Goal: Information Seeking & Learning: Get advice/opinions

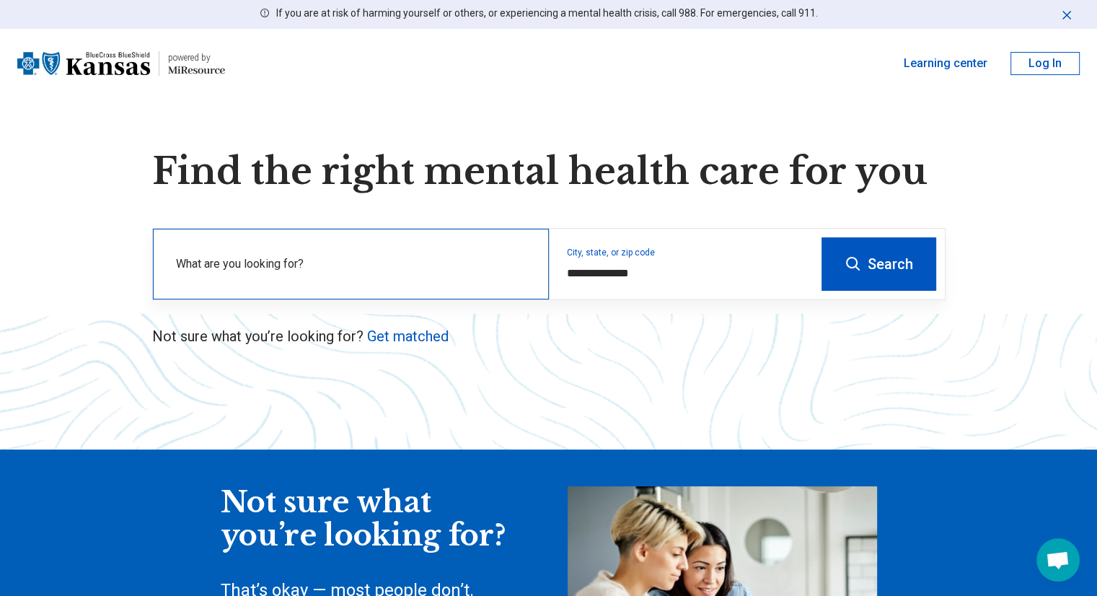
click at [394, 260] on label "What are you looking for?" at bounding box center [353, 263] width 355 height 17
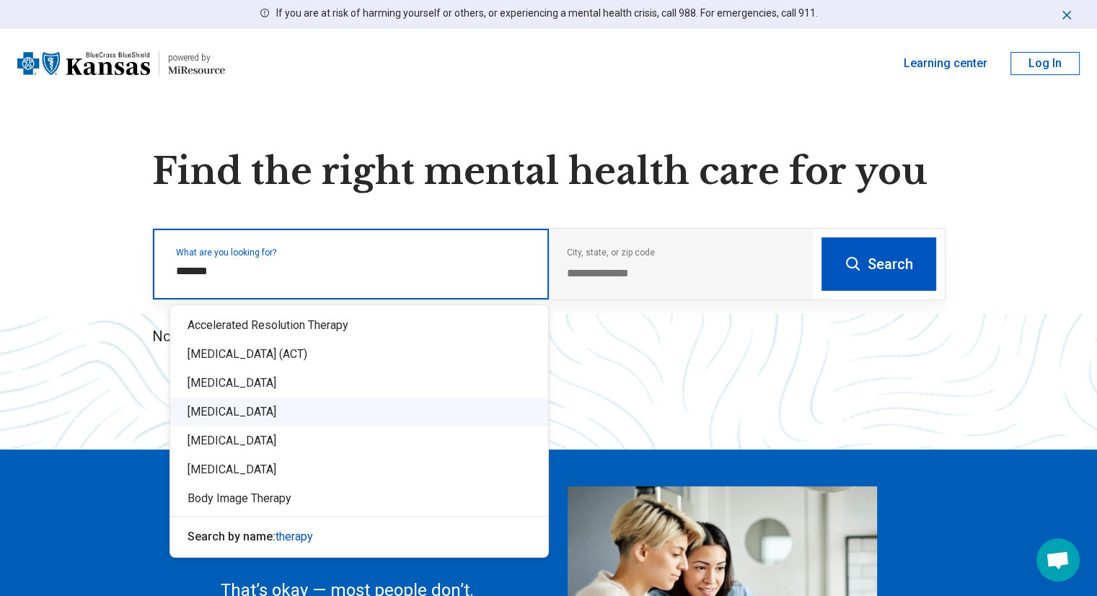
type input "*******"
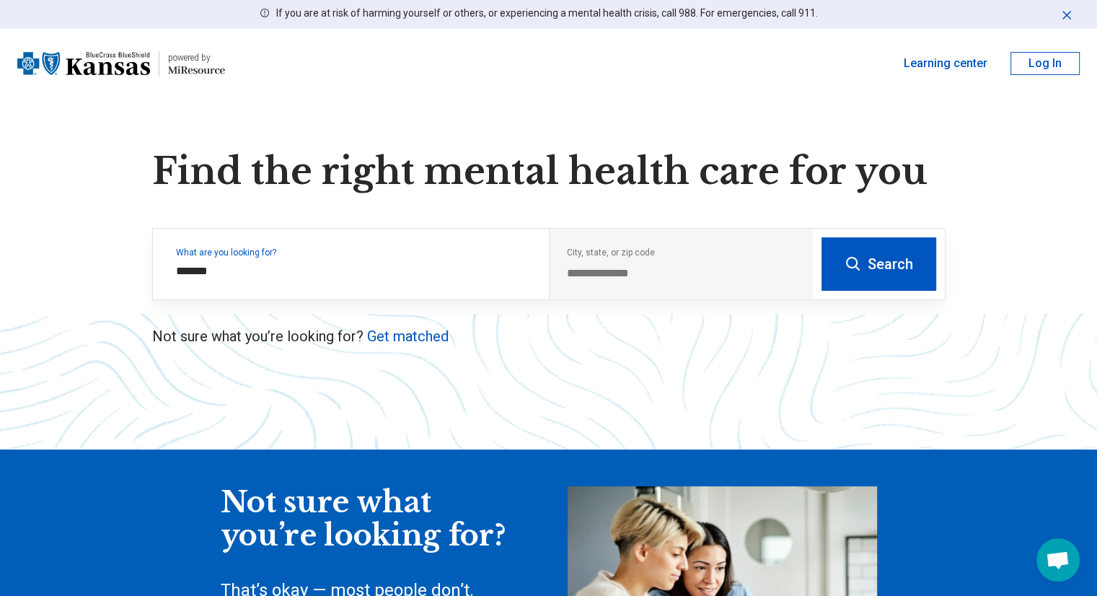
click at [856, 267] on icon at bounding box center [852, 263] width 17 height 17
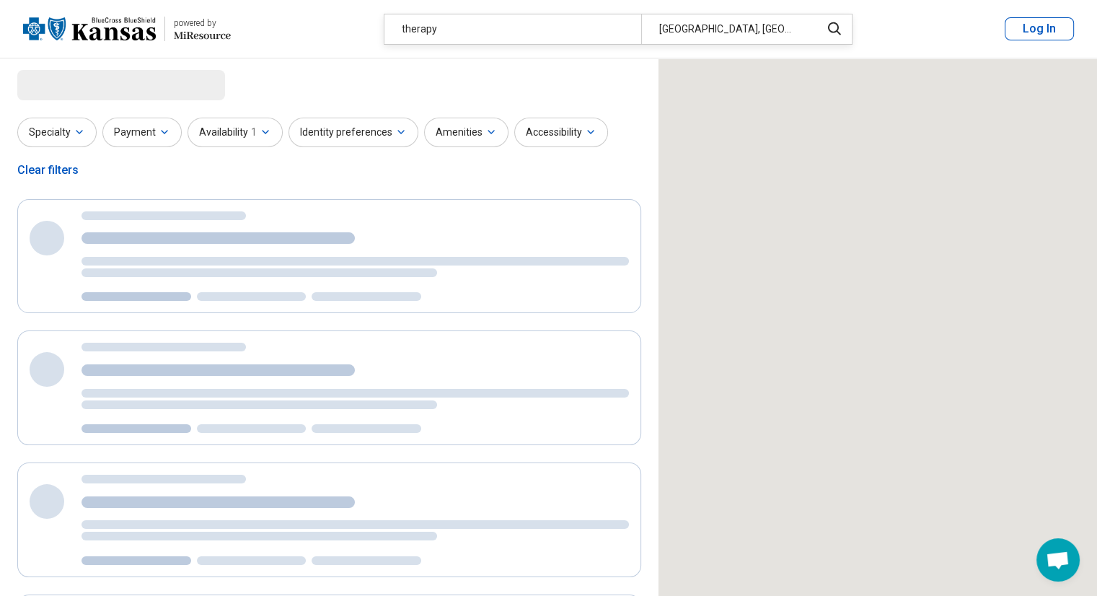
select select "***"
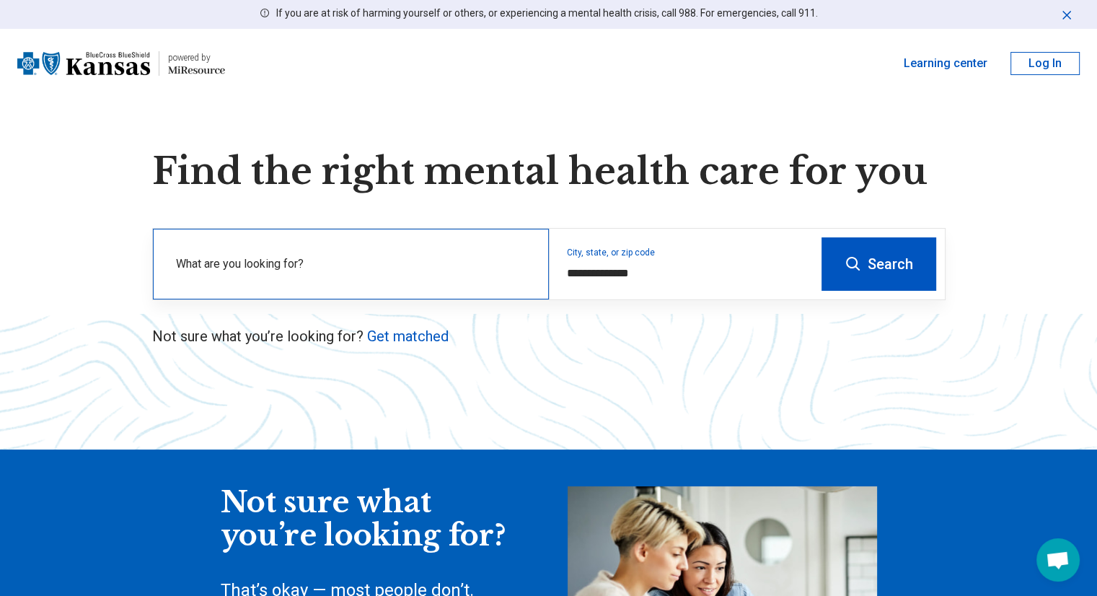
click at [199, 261] on label "What are you looking for?" at bounding box center [353, 263] width 355 height 17
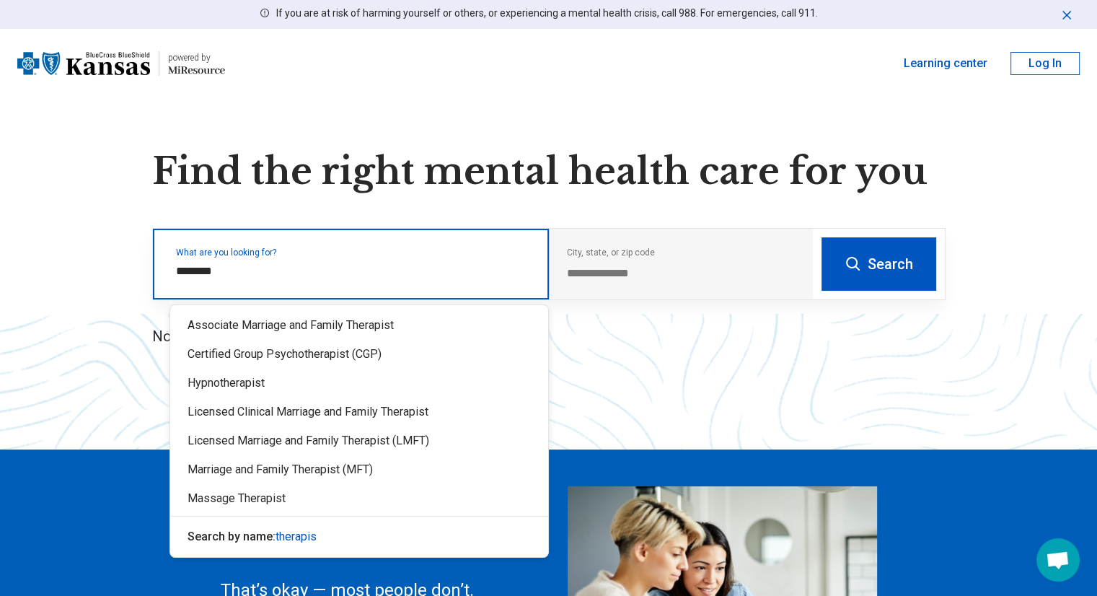
type input "*********"
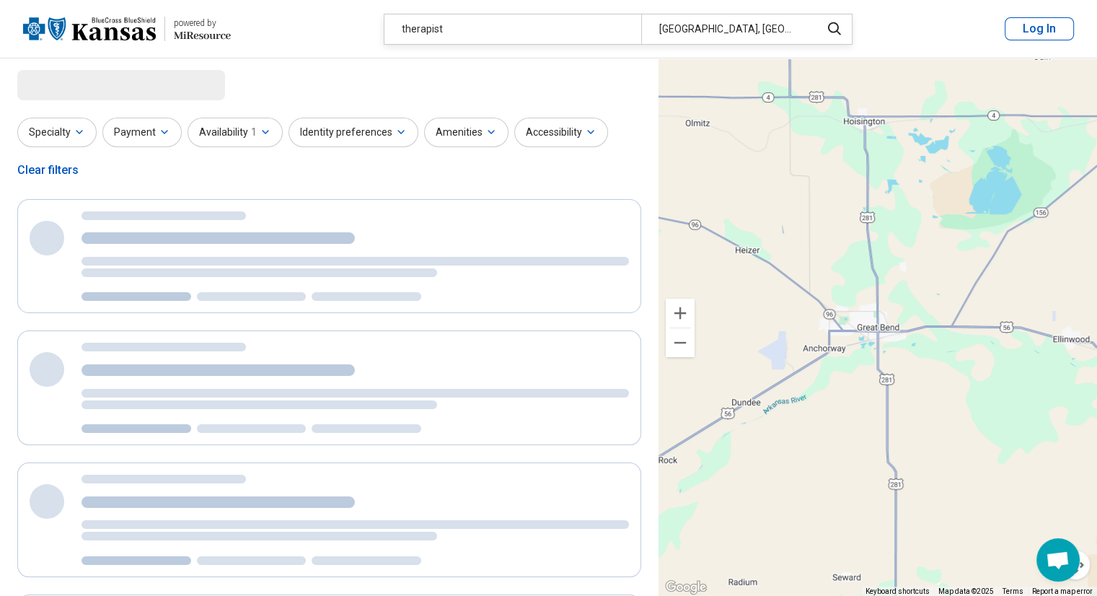
select select "***"
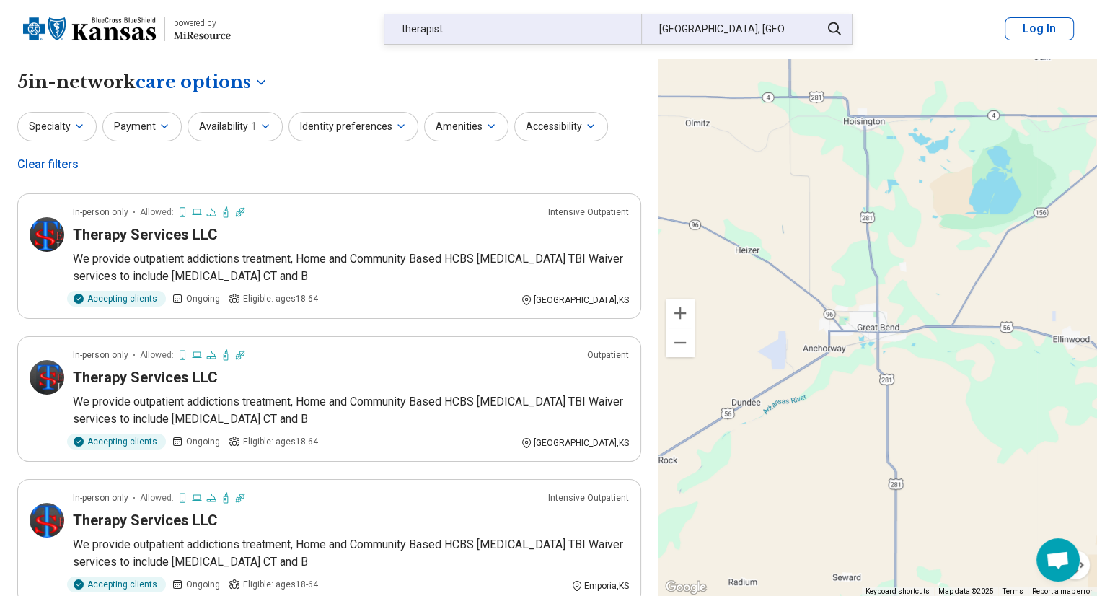
click at [735, 27] on div "[GEOGRAPHIC_DATA], [GEOGRAPHIC_DATA]" at bounding box center [726, 29] width 171 height 30
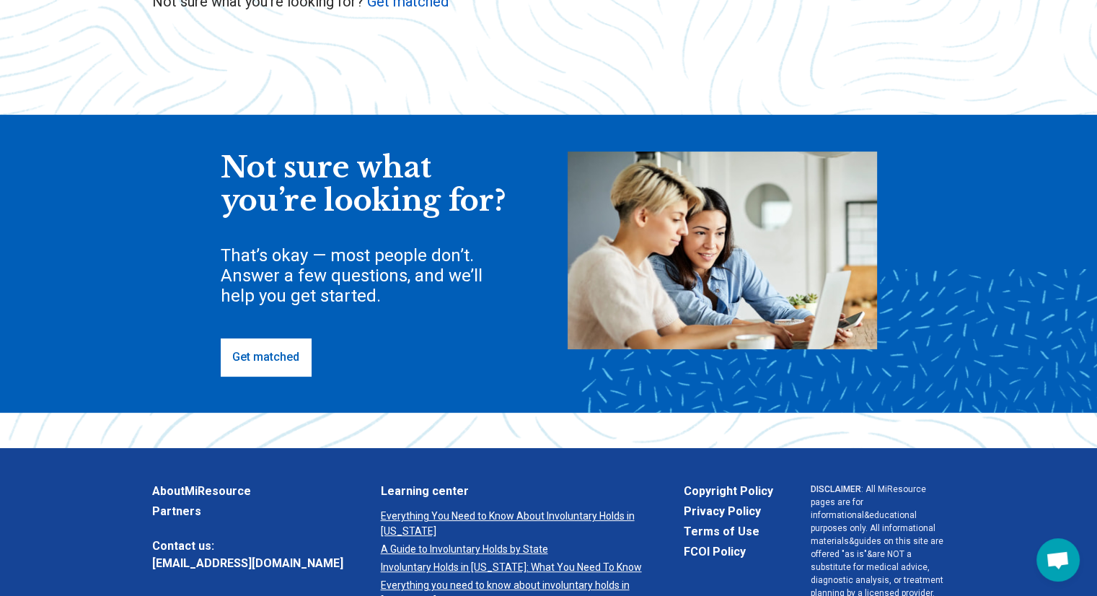
scroll to position [360, 0]
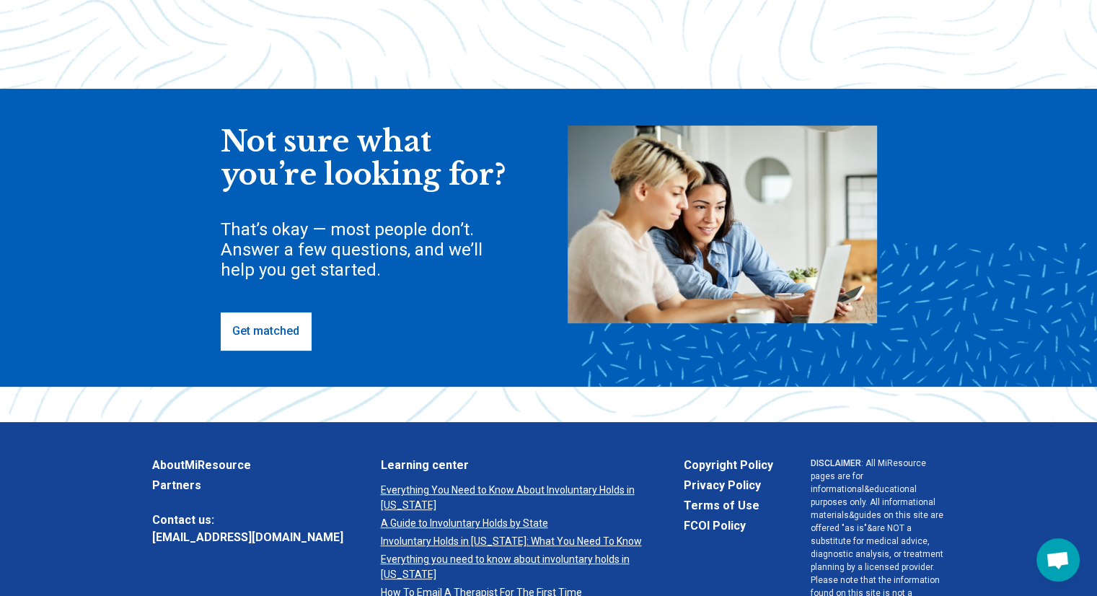
click at [268, 335] on link "Get matched" at bounding box center [266, 330] width 90 height 37
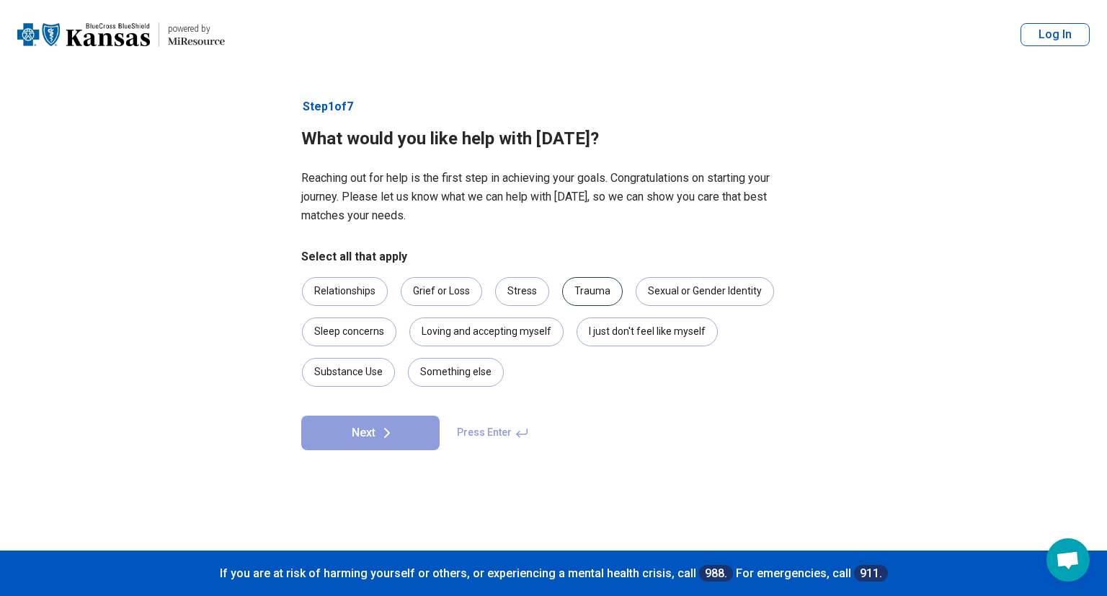
click at [577, 292] on div "Trauma" at bounding box center [592, 291] width 61 height 29
click at [362, 435] on button "Next" at bounding box center [370, 432] width 138 height 35
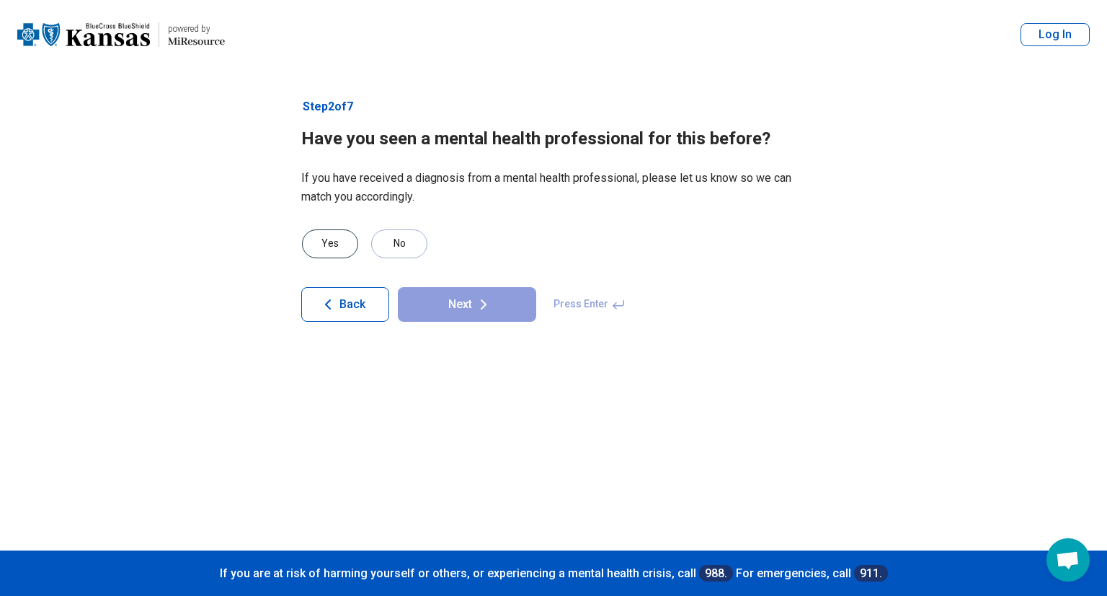
click at [327, 243] on div "Yes" at bounding box center [330, 243] width 56 height 29
click at [464, 308] on button "Next" at bounding box center [467, 304] width 138 height 35
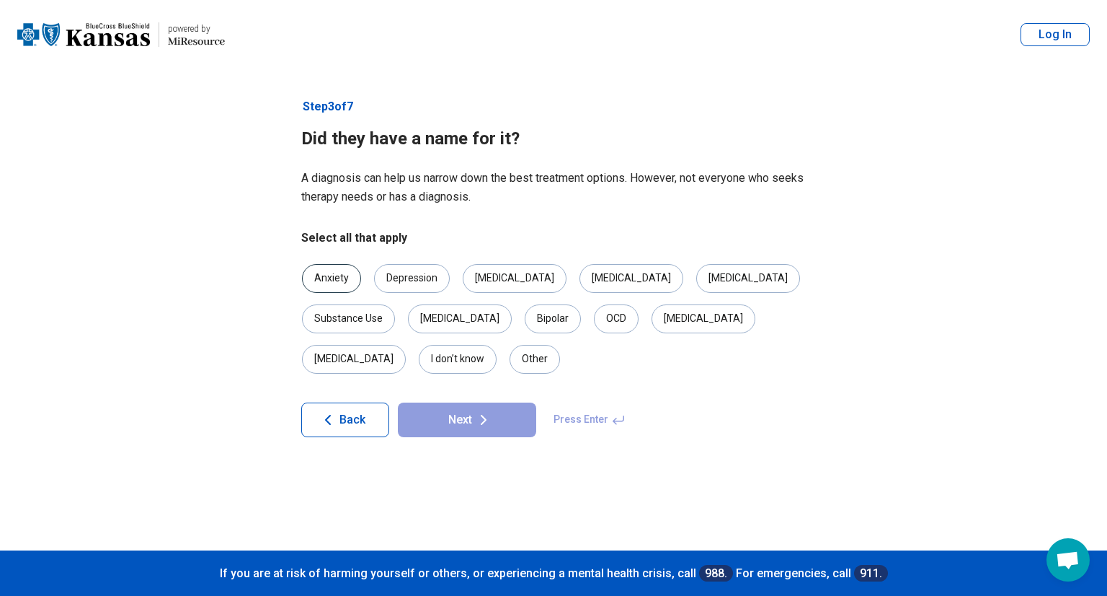
click at [340, 282] on div "Anxiety" at bounding box center [331, 278] width 59 height 29
click at [404, 275] on div "Depression" at bounding box center [412, 278] width 76 height 29
click at [482, 415] on icon at bounding box center [484, 419] width 4 height 9
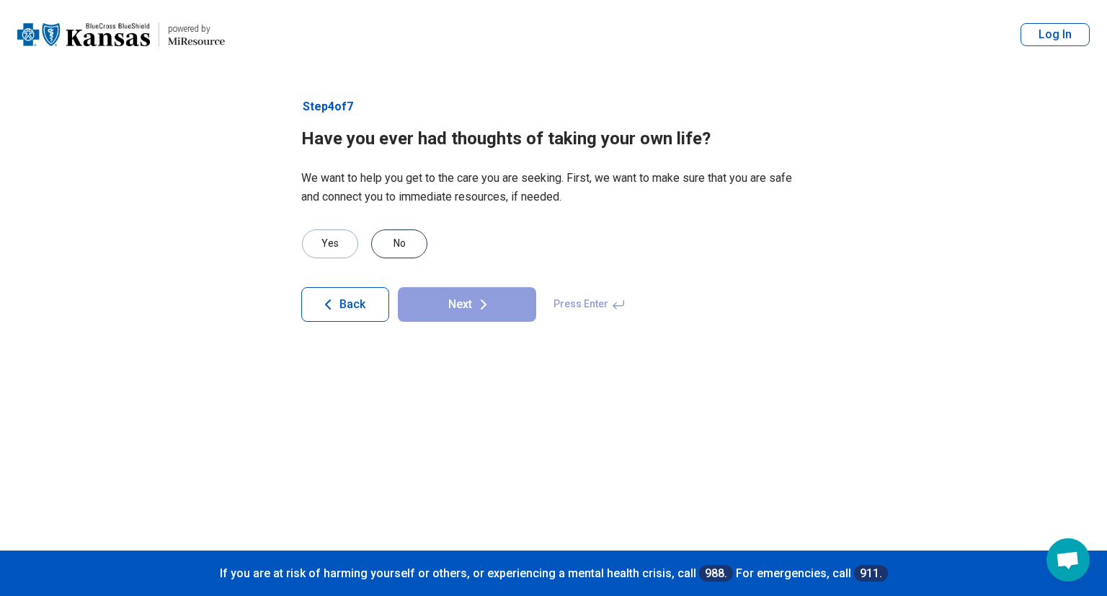
click at [402, 242] on div "No" at bounding box center [399, 243] width 56 height 29
click at [453, 302] on button "Next" at bounding box center [467, 304] width 138 height 35
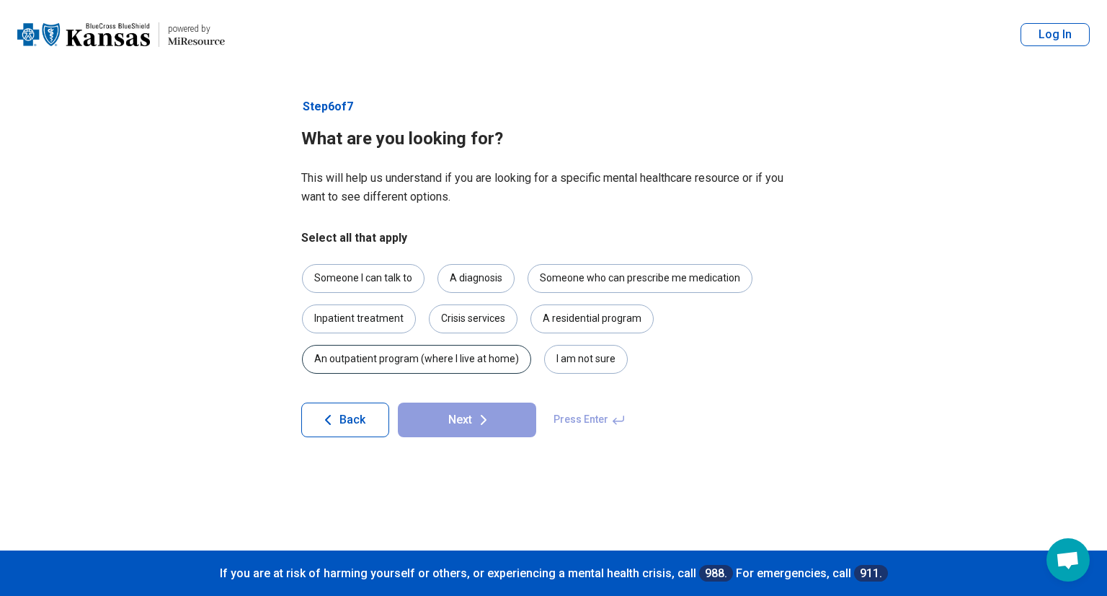
click at [463, 355] on div "An outpatient program (where I live at home)" at bounding box center [416, 359] width 229 height 29
click at [448, 419] on button "Next" at bounding box center [467, 419] width 138 height 35
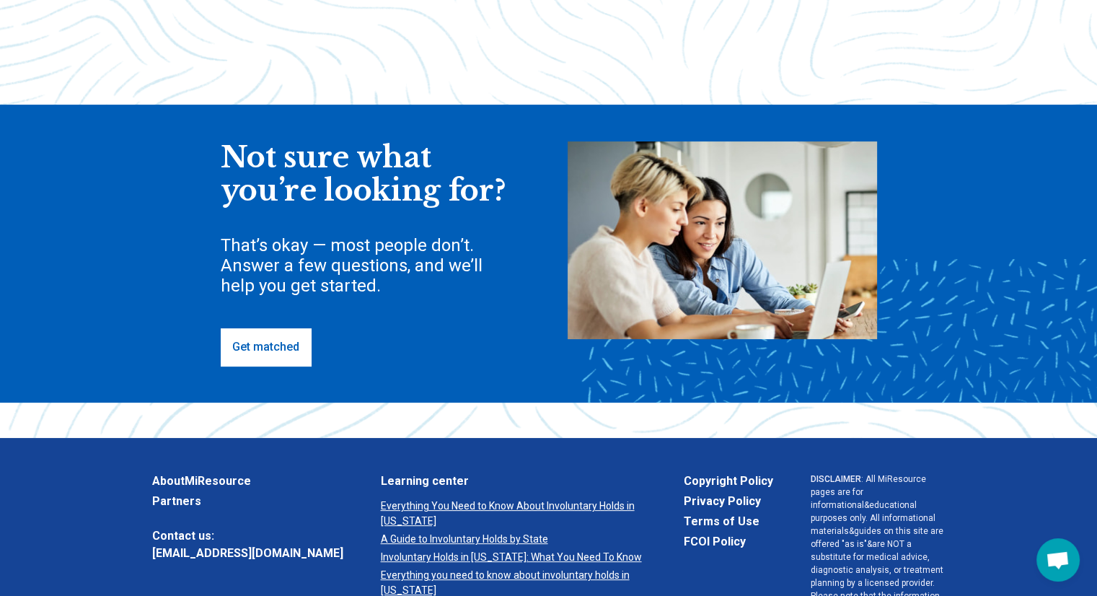
scroll to position [360, 0]
